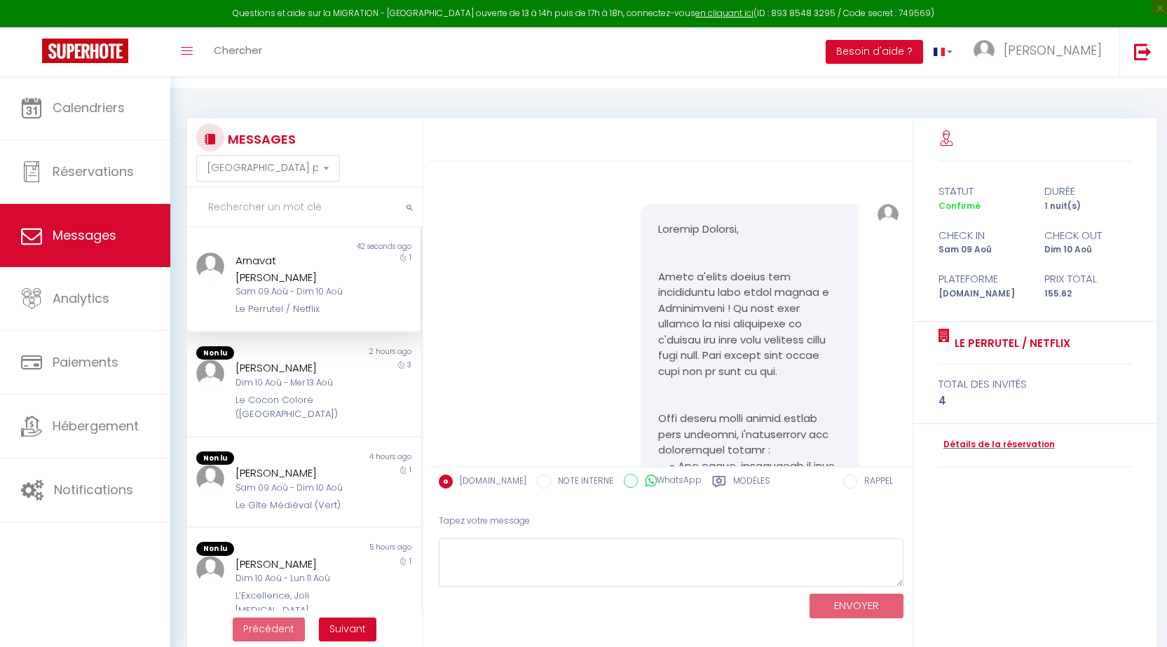
select select "message"
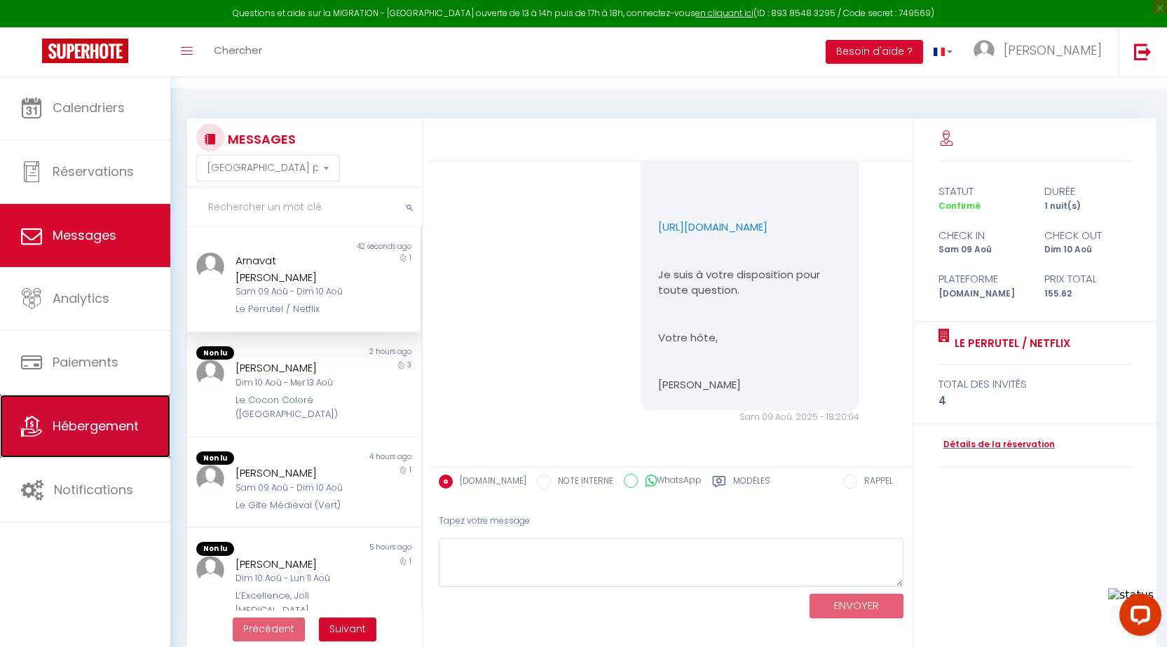
click at [111, 419] on span "Hébergement" at bounding box center [96, 426] width 86 height 18
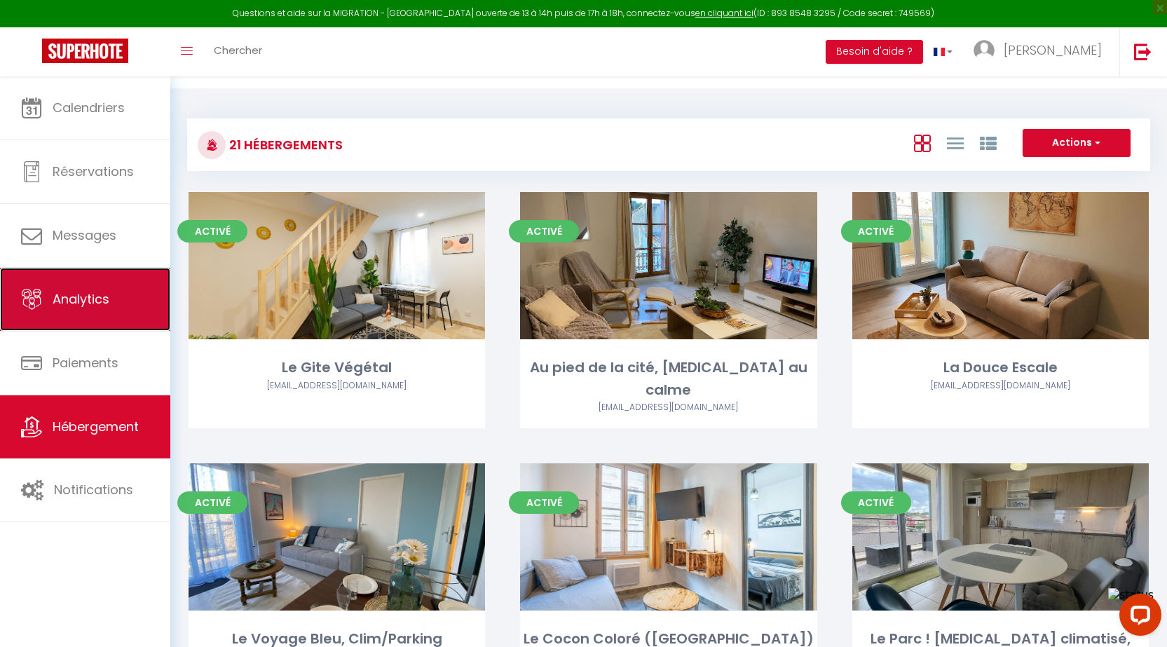
click at [85, 294] on span "Analytics" at bounding box center [81, 299] width 57 height 18
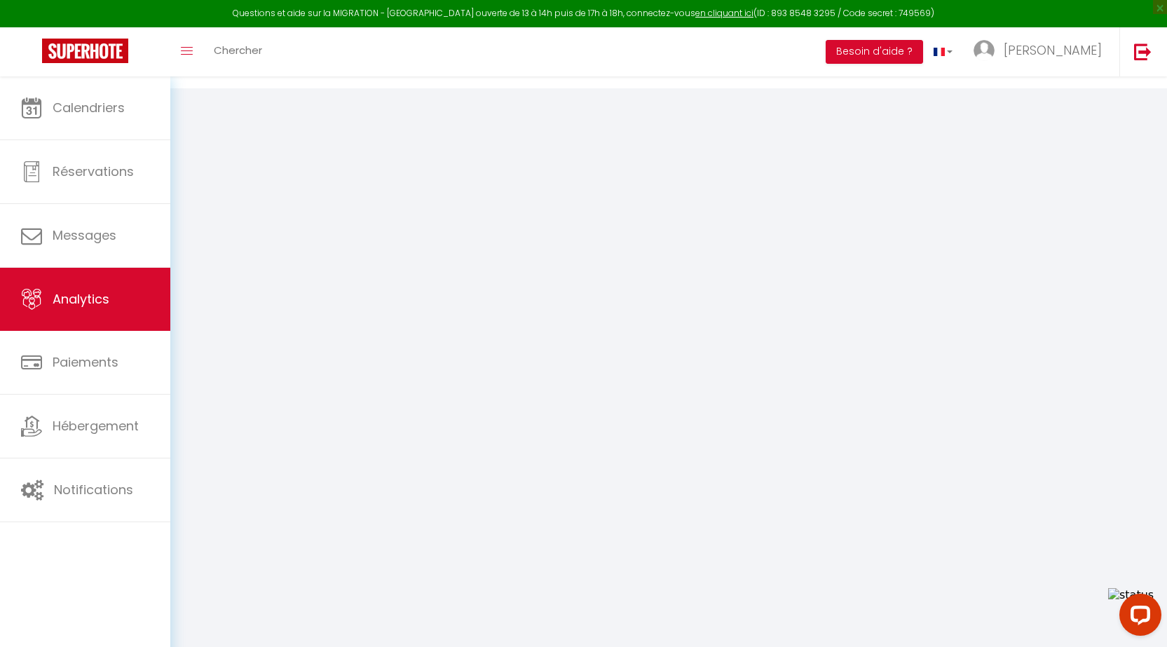
select select "2025"
select select "8"
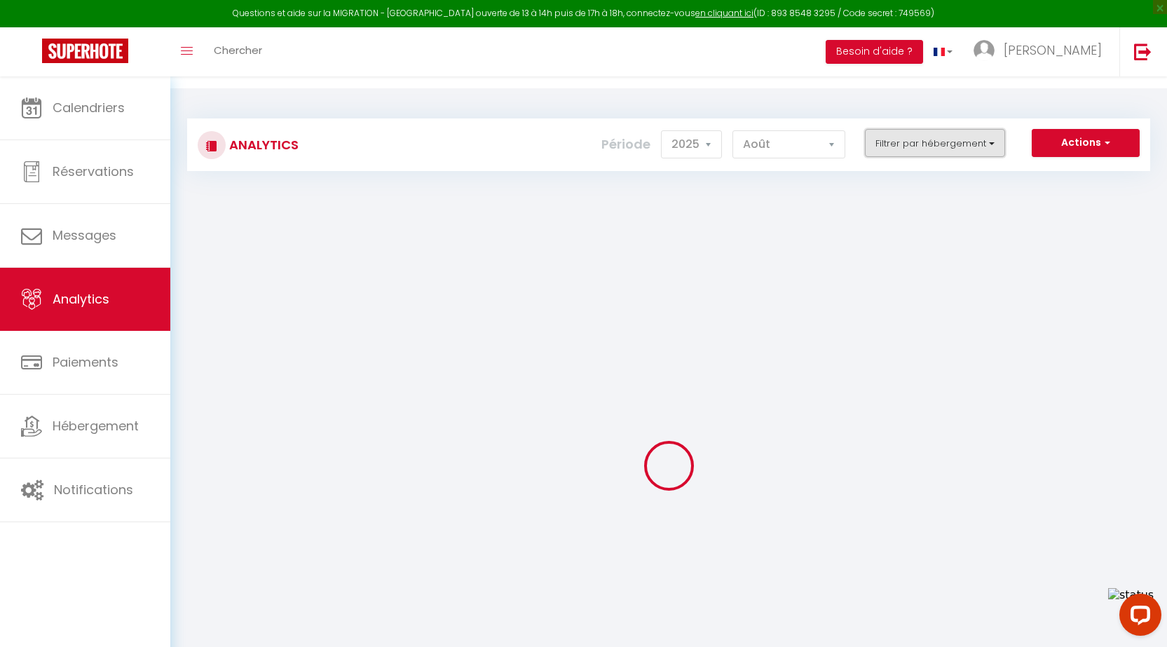
click at [996, 130] on button "Filtrer par hébergement" at bounding box center [935, 143] width 140 height 28
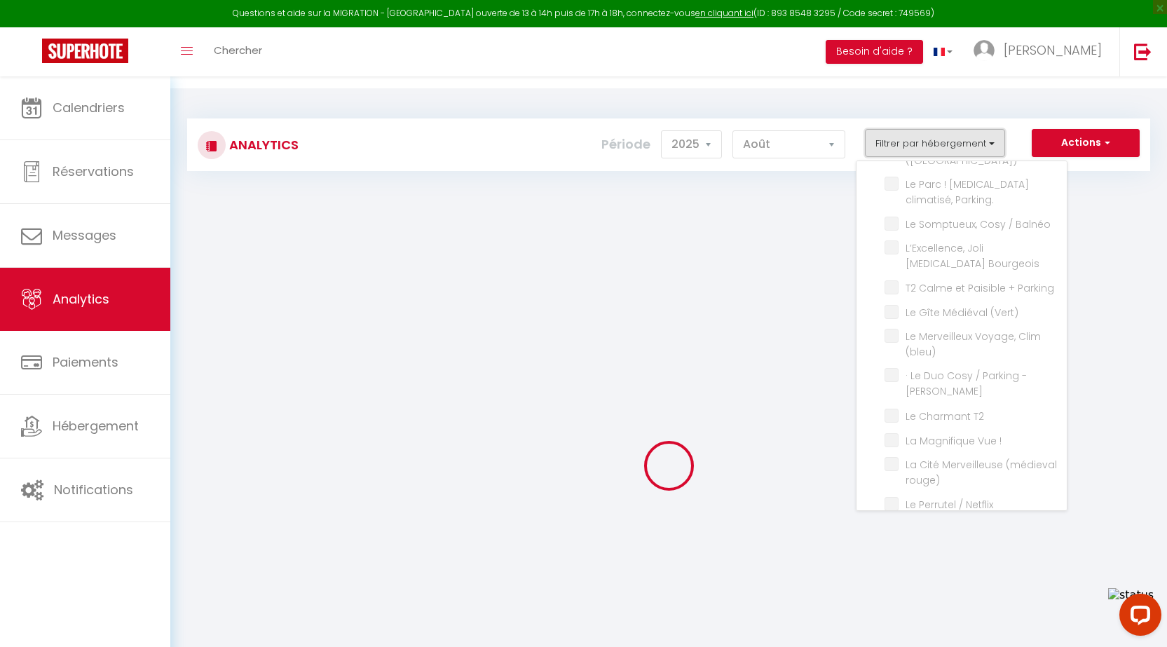
scroll to position [264, 0]
checkbox input "false"
checkbox Végétal "false"
checkbox calme "false"
checkbox Escale "false"
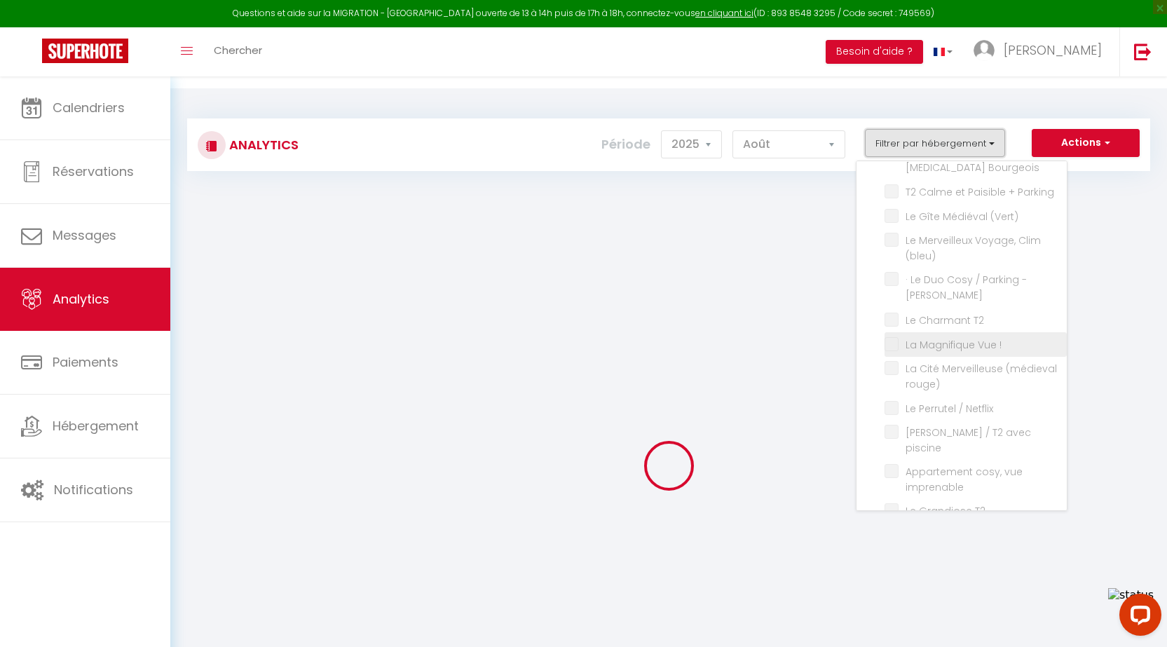
checkbox Clim\/Parking "false"
checkbox \(Verdun\) "false"
checkbox Parking\ "false"
checkbox Balnéo "false"
checkbox Bourgeois "false"
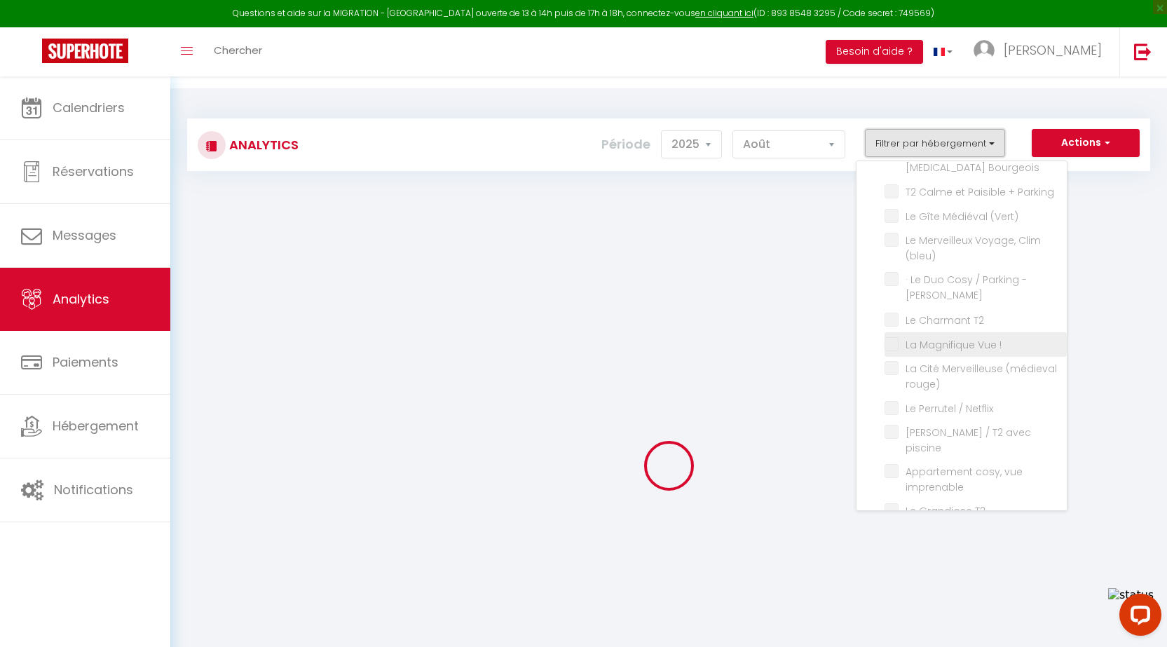
checkbox Parking "false"
checkbox \(Vert\) "false"
checkbox \(bleu\) "false"
checkbox Brams "false"
checkbox T2 "false"
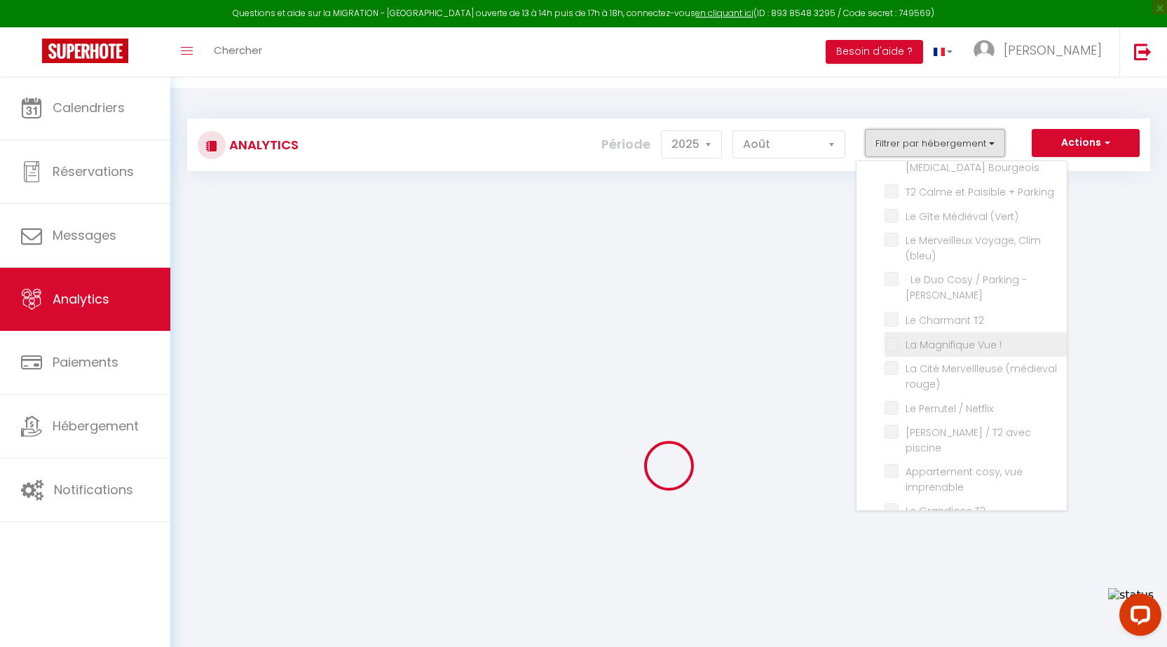
checkbox \! "false"
checkbox rouge\) "false"
checkbox Netflix "false"
checkbox piscine "false"
checkbox imprenable "false"
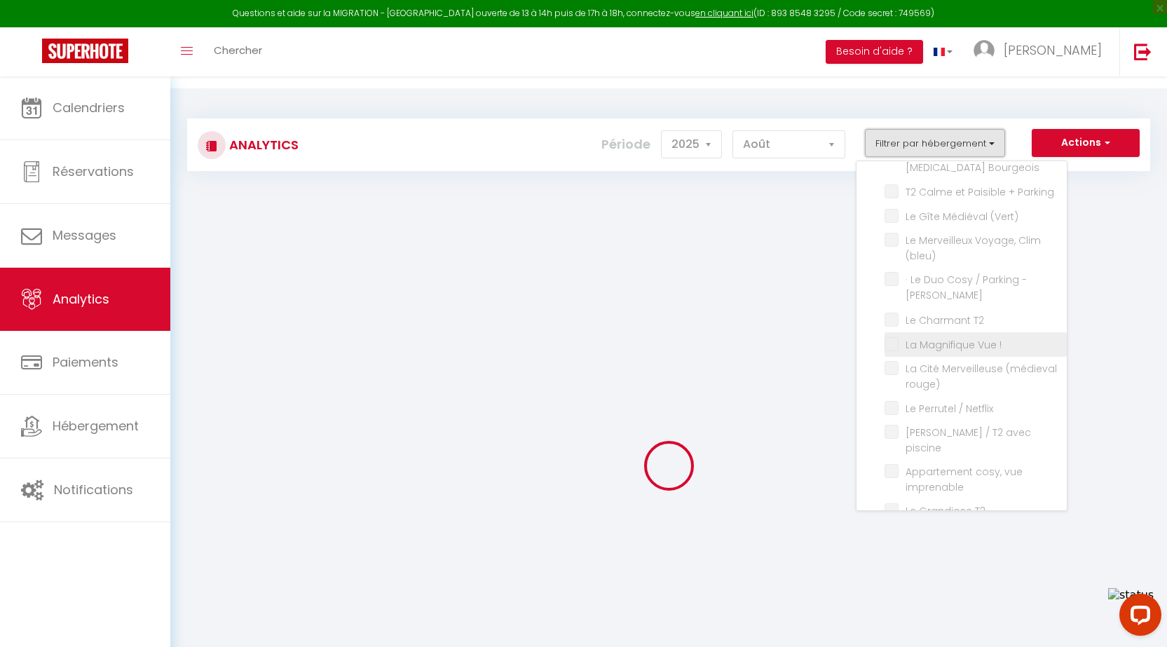
checkbox Tomey "false"
checkbox \(voltaire\) "false"
checkbox Netflix "false"
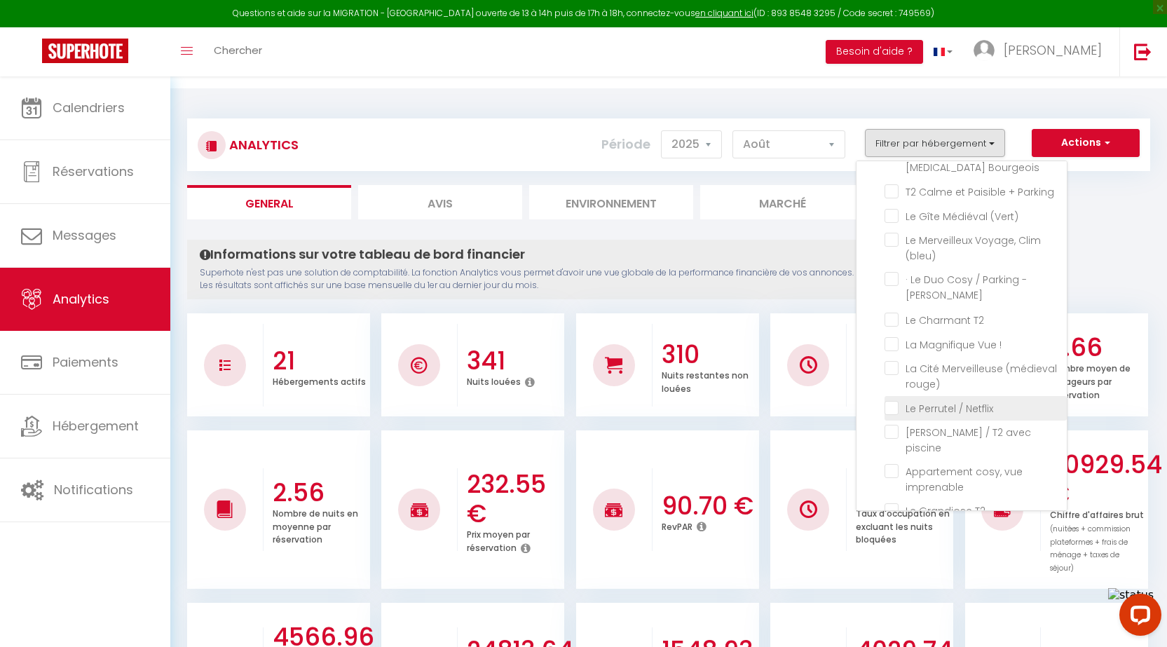
click at [893, 400] on Netflix "checkbox" at bounding box center [975, 407] width 182 height 14
checkbox Netflix "true"
checkbox Végétal "false"
checkbox calme "false"
checkbox Escale "false"
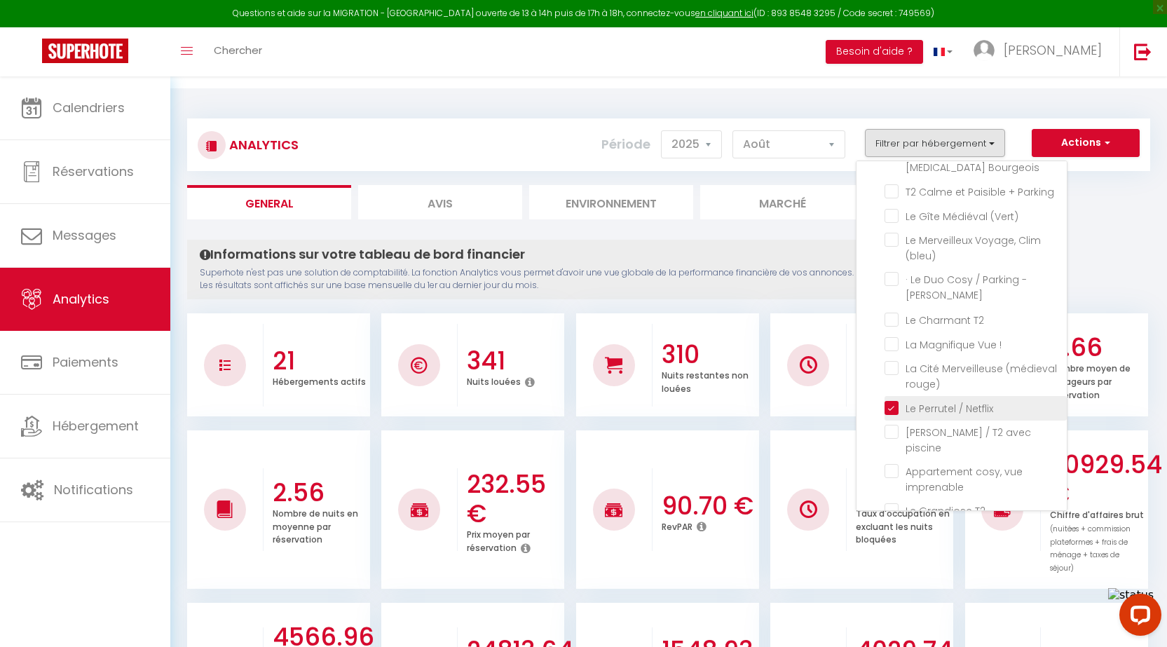
checkbox Clim\/Parking "false"
checkbox \(Verdun\) "false"
checkbox Parking\ "false"
checkbox Balnéo "false"
checkbox Bourgeois "false"
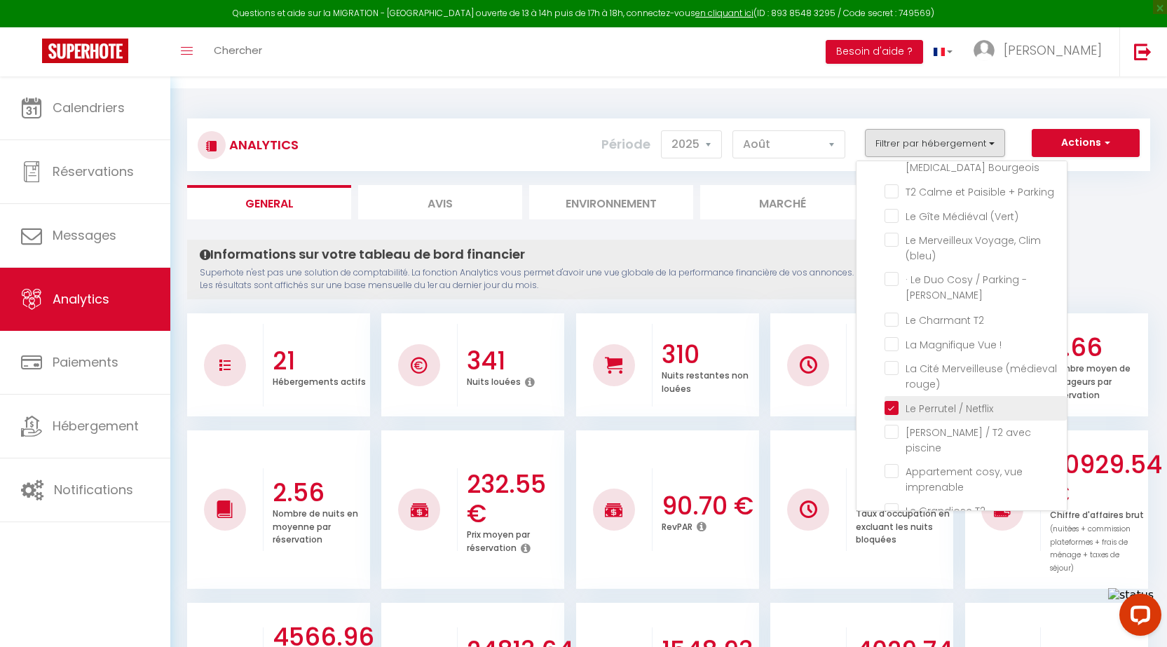
checkbox Parking "false"
checkbox \(Vert\) "false"
checkbox \(bleu\) "false"
checkbox Brams "false"
checkbox T2 "false"
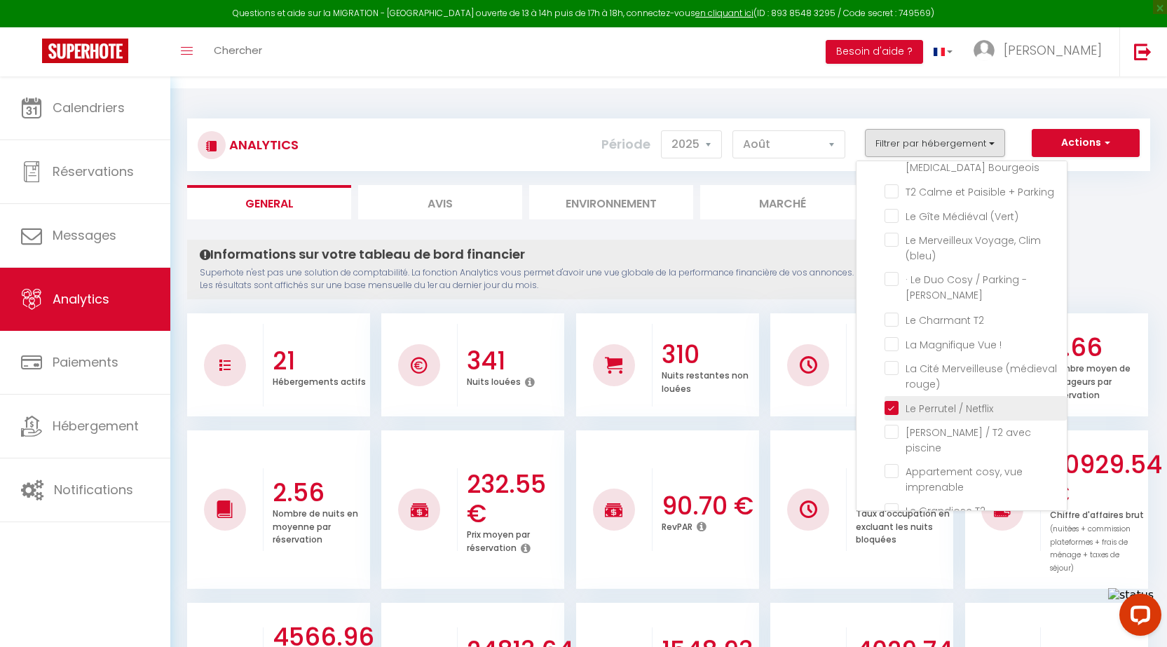
checkbox \! "false"
checkbox rouge\) "false"
checkbox piscine "false"
checkbox imprenable "false"
checkbox Tomey "false"
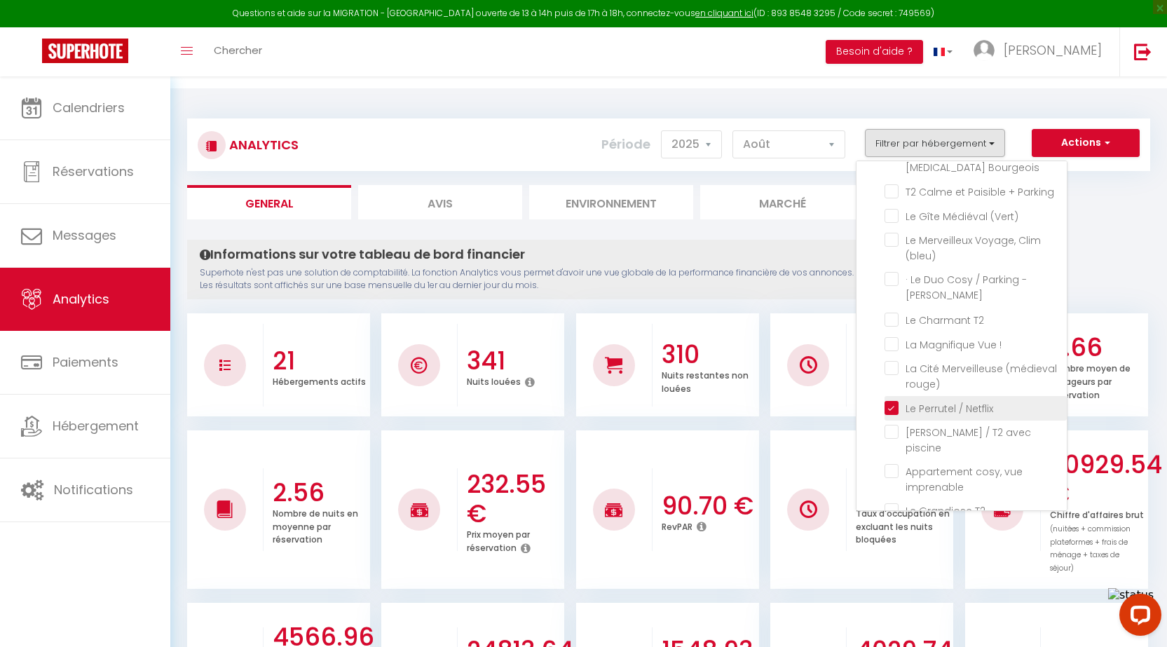
checkbox \(voltaire\) "false"
checkbox Netflix "false"
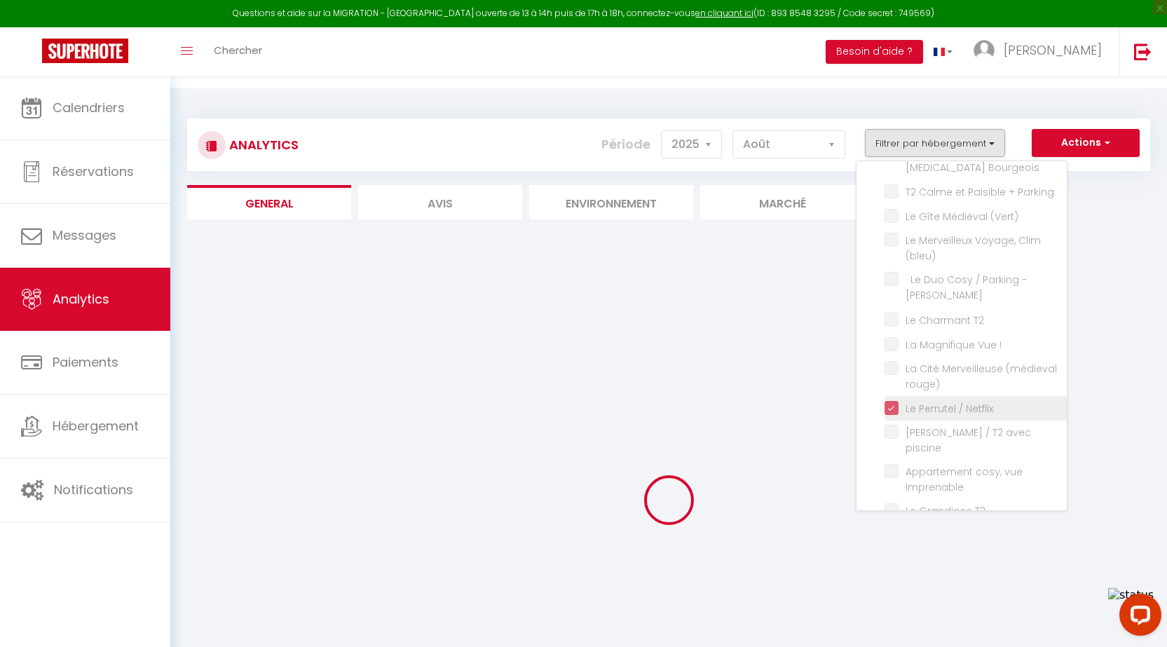
checkbox Végétal "false"
checkbox calme "false"
checkbox Escale "false"
checkbox Clim\/Parking "false"
checkbox \(Verdun\) "false"
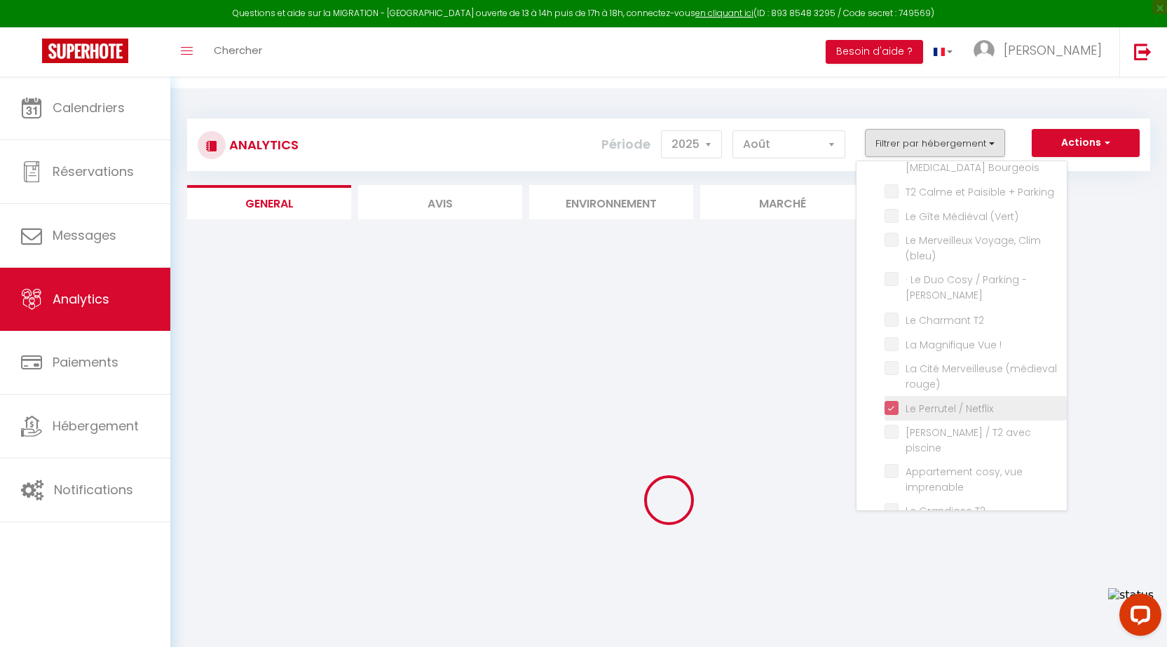
checkbox Parking\ "false"
checkbox Balnéo "false"
checkbox Bourgeois "false"
checkbox Parking "false"
checkbox \(Vert\) "false"
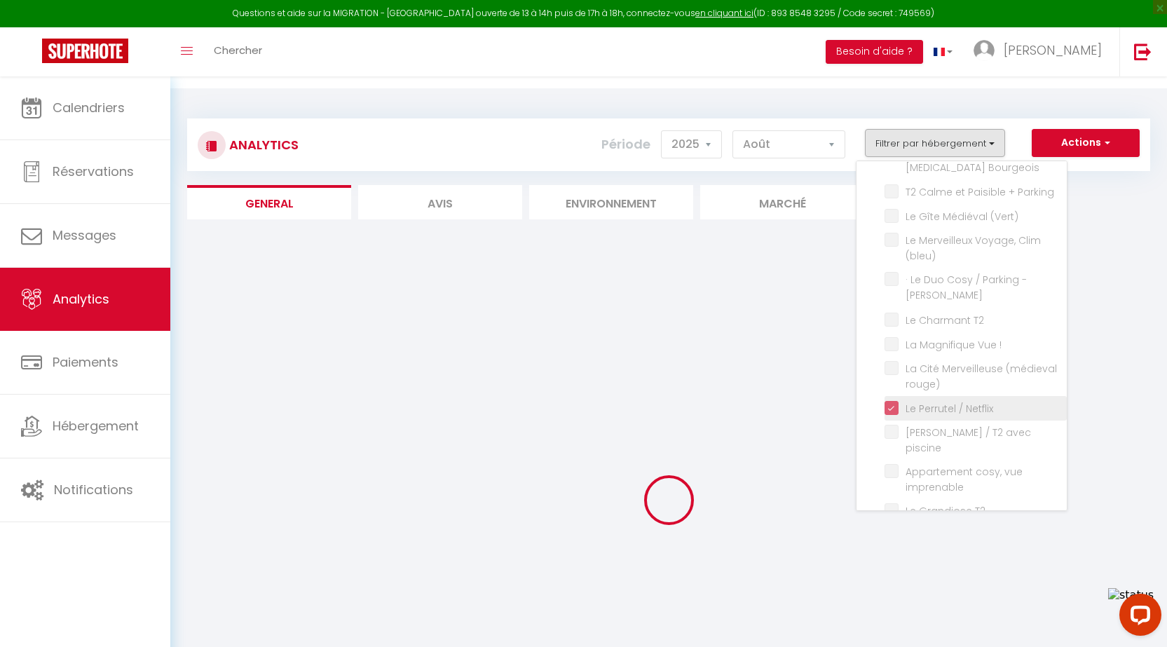
checkbox \(bleu\) "false"
checkbox Brams "false"
checkbox T2 "false"
checkbox \! "false"
checkbox rouge\) "false"
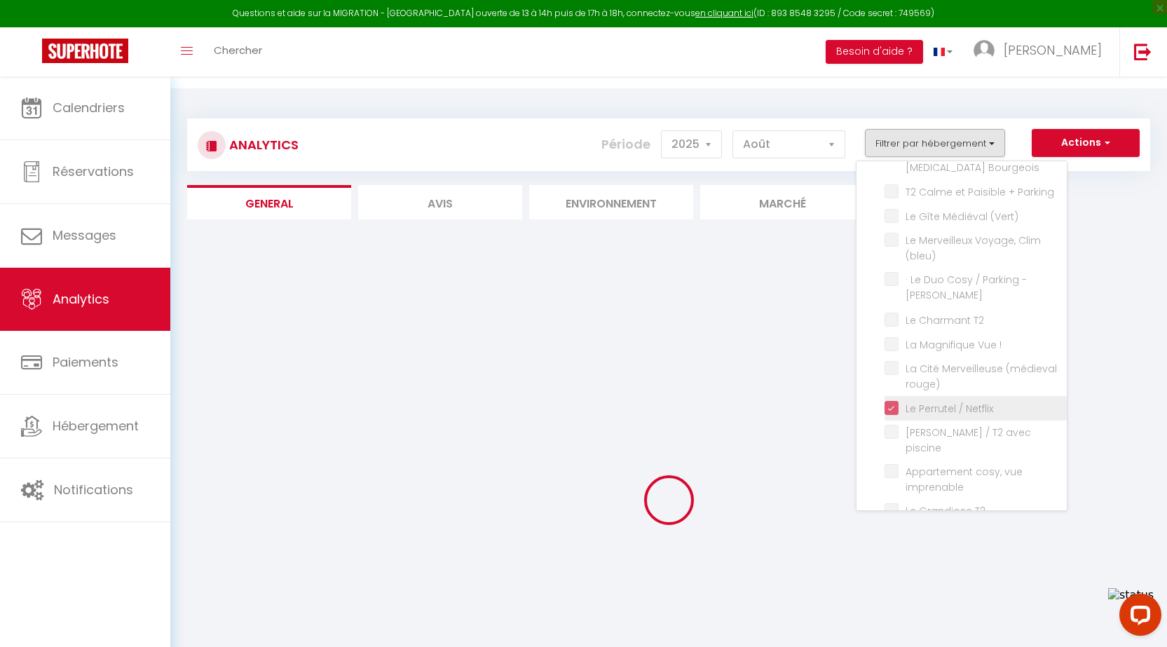
checkbox piscine "false"
checkbox imprenable "false"
checkbox Tomey "false"
checkbox \(voltaire\) "false"
checkbox Netflix "false"
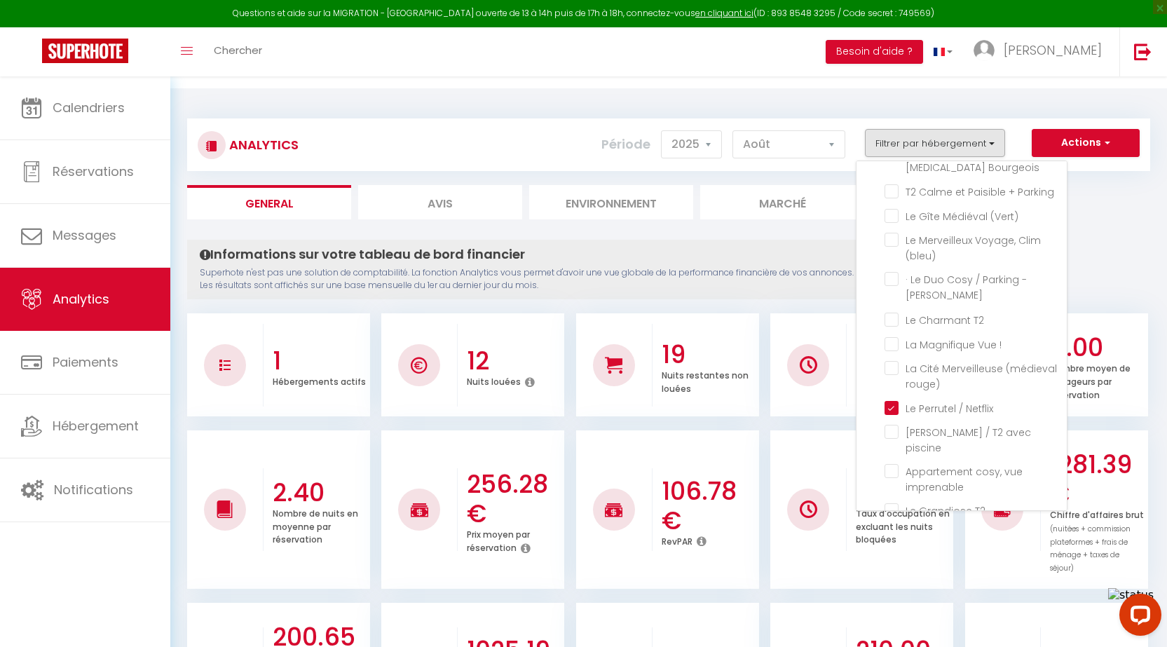
click at [809, 240] on div "Informations sur votre tableau de bord financier Superhote n'est pas une soluti…" at bounding box center [526, 270] width 679 height 60
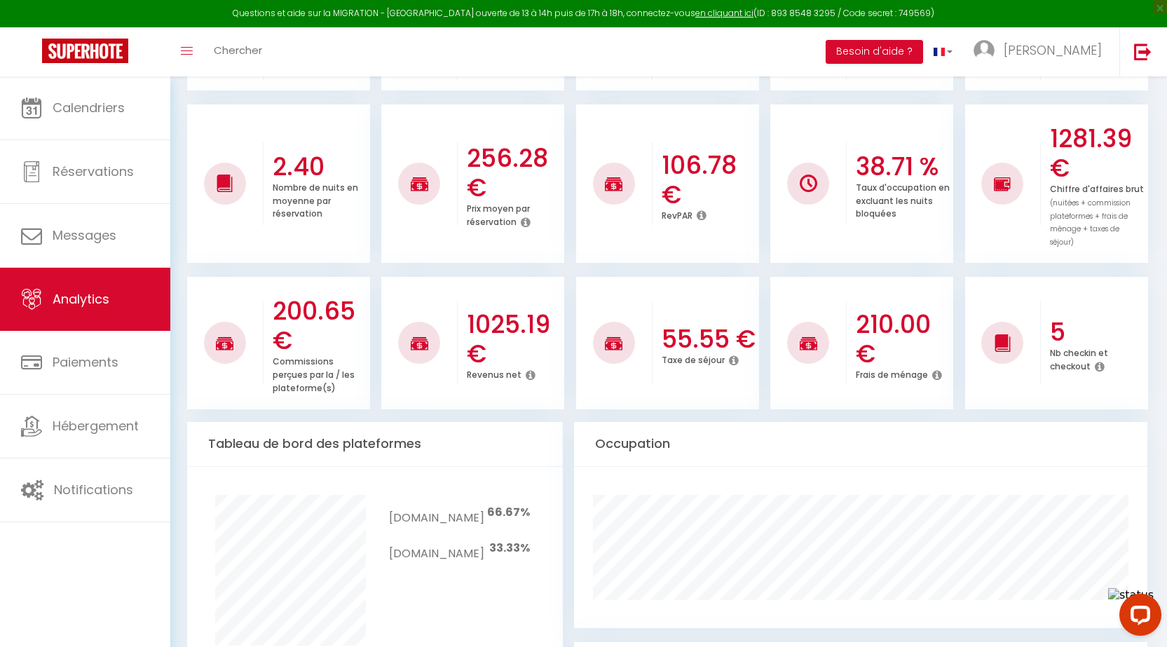
scroll to position [350, 0]
